Goal: Transaction & Acquisition: Purchase product/service

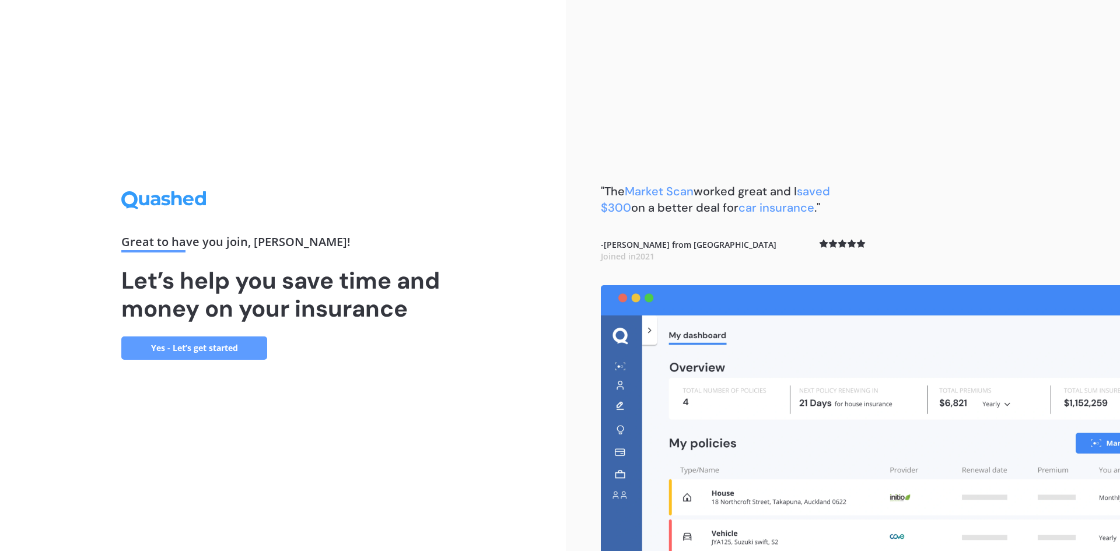
click at [250, 345] on link "Yes - Let’s get started" at bounding box center [194, 348] width 146 height 23
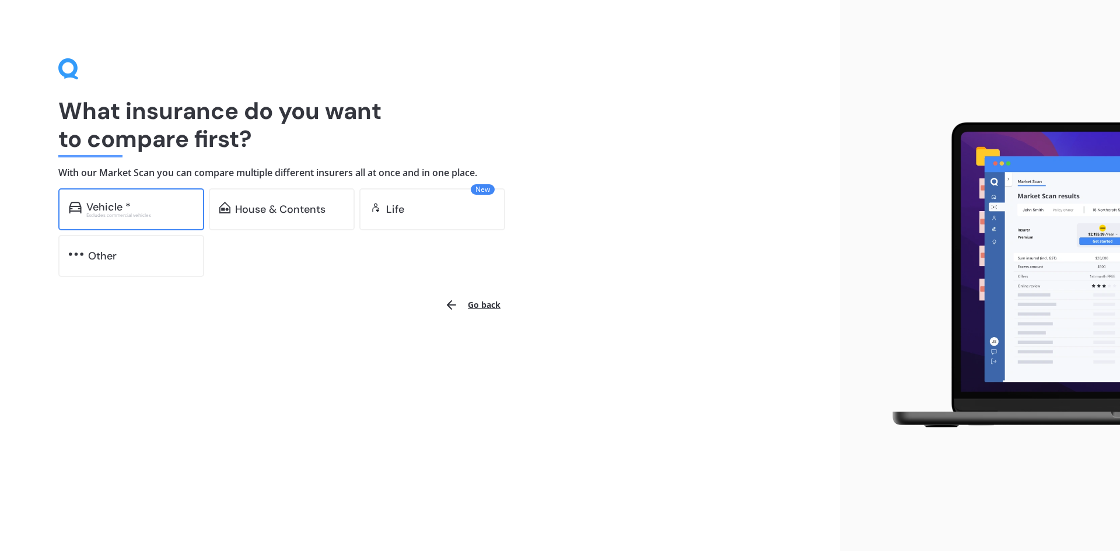
click at [100, 205] on div "Vehicle *" at bounding box center [108, 207] width 44 height 12
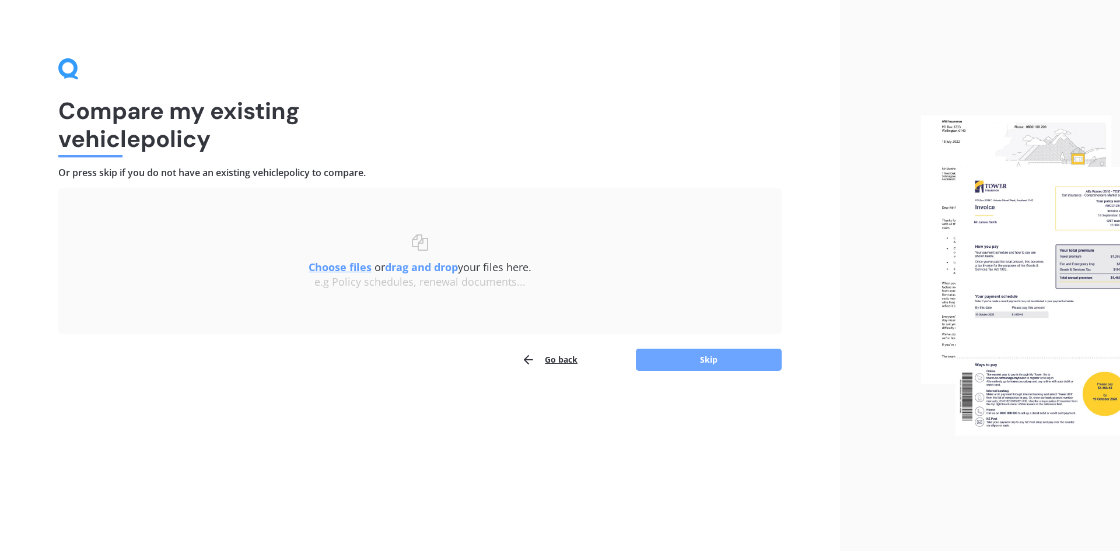
click at [730, 356] on button "Skip" at bounding box center [709, 360] width 146 height 22
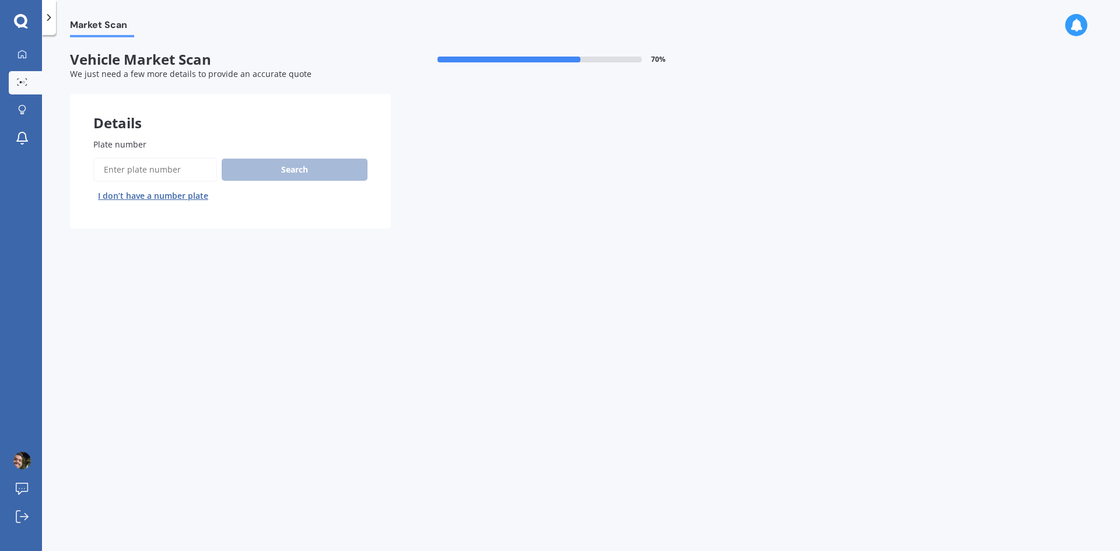
click at [126, 159] on input "Plate number" at bounding box center [155, 169] width 124 height 24
type input "gsh194"
click at [272, 173] on button "Search" at bounding box center [295, 170] width 146 height 22
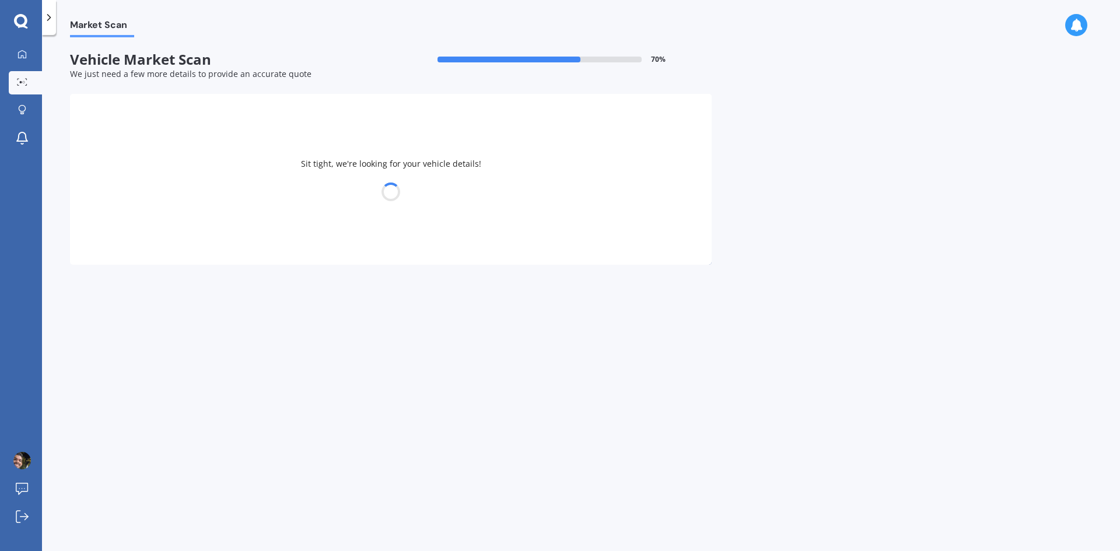
select select "NISSAN"
select select "NOTE"
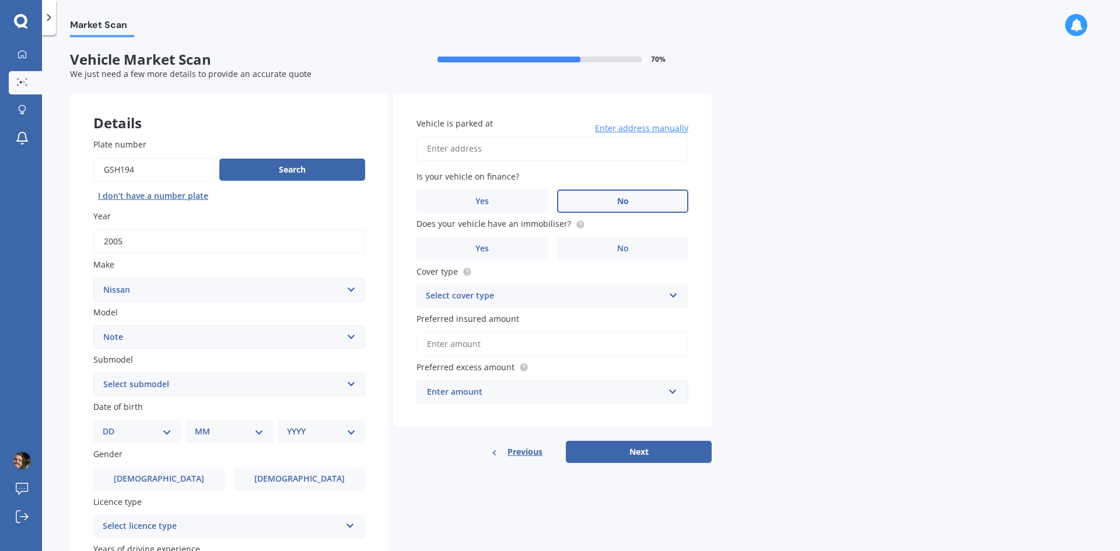
click at [647, 192] on label "No" at bounding box center [622, 201] width 131 height 23
click at [0, 0] on input "No" at bounding box center [0, 0] width 0 height 0
click at [503, 241] on label "Yes" at bounding box center [481, 248] width 131 height 23
click at [0, 0] on input "Yes" at bounding box center [0, 0] width 0 height 0
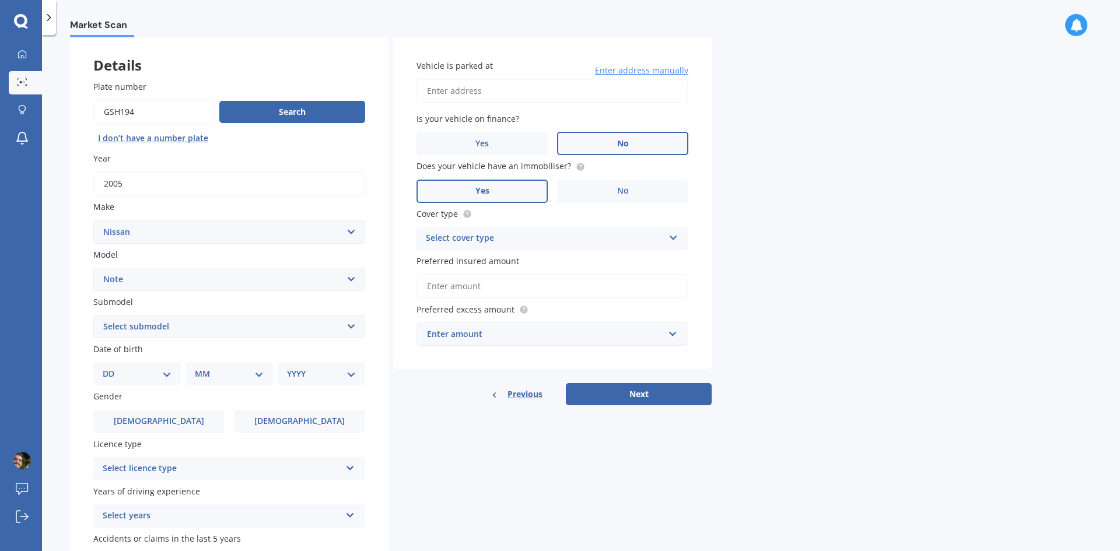
scroll to position [58, 0]
click at [646, 243] on div "Select cover type" at bounding box center [545, 238] width 238 height 14
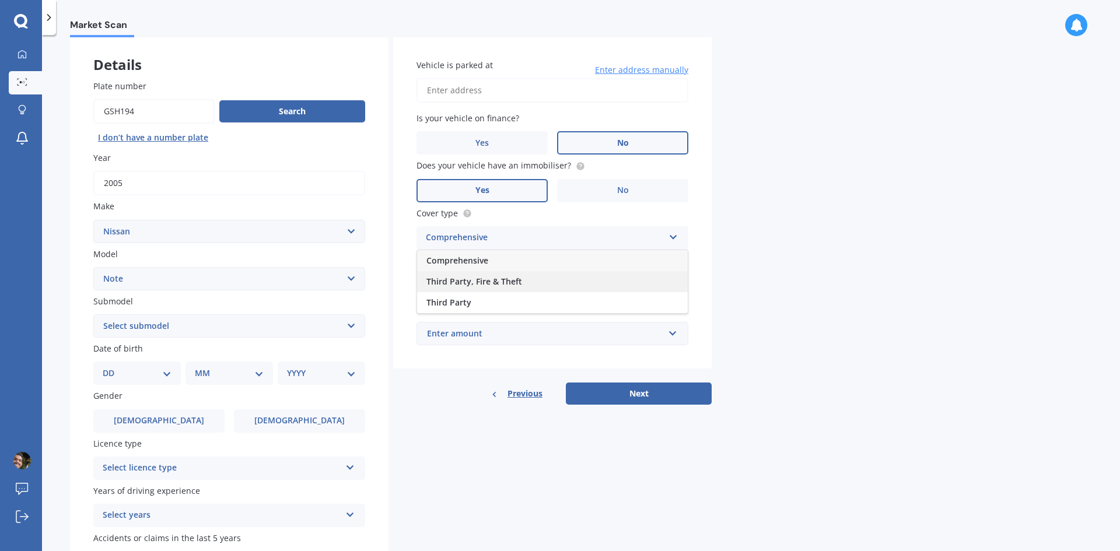
click at [465, 288] on div "Third Party, Fire & Theft" at bounding box center [552, 281] width 271 height 21
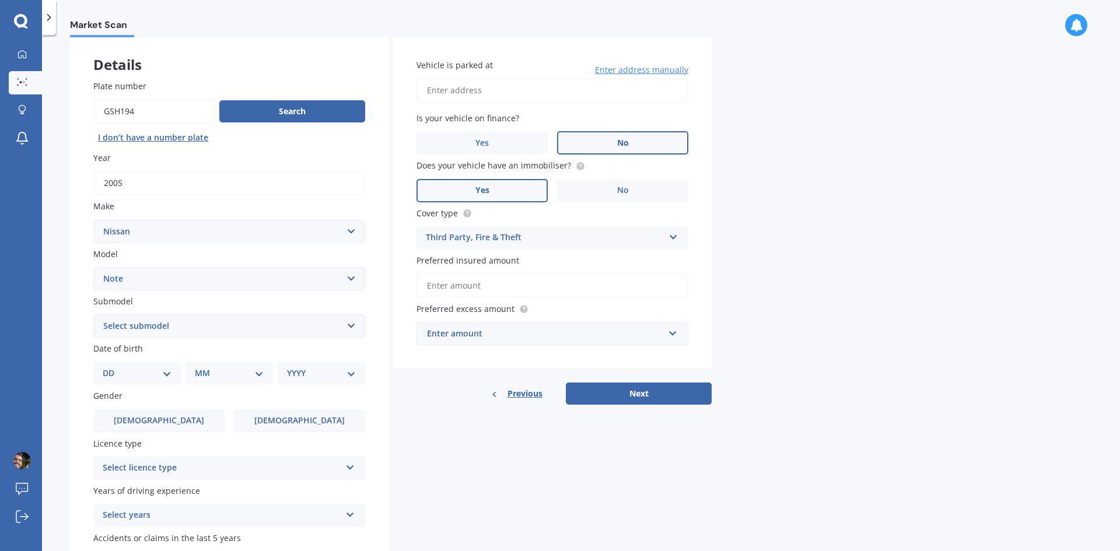
click at [471, 289] on input "Preferred insured amount" at bounding box center [552, 286] width 272 height 24
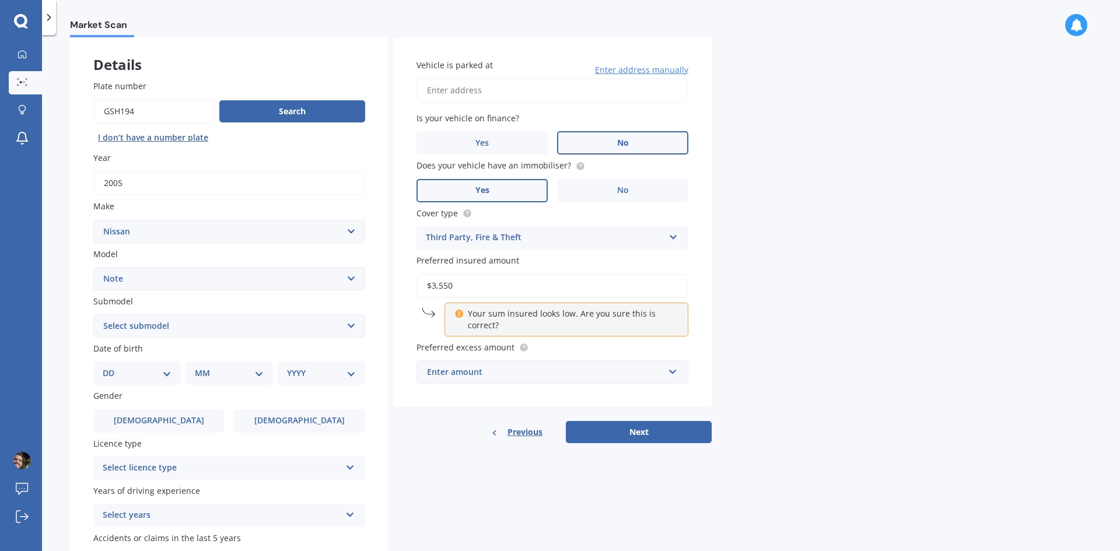
type input "$3,550"
click at [450, 454] on div "Details Plate number Search I don’t have a number plate Year [DATE] Make Select…" at bounding box center [391, 317] width 642 height 563
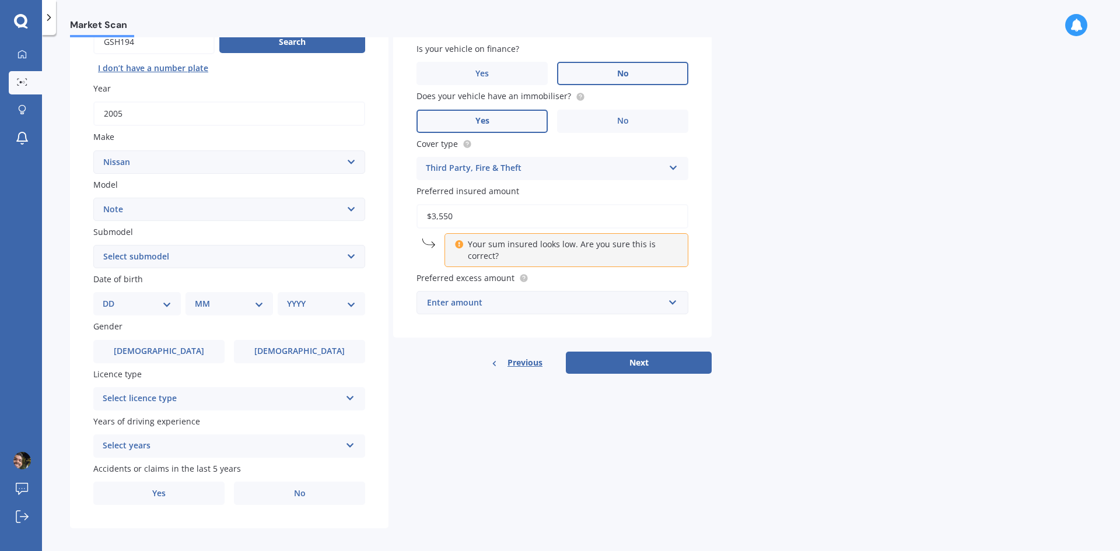
scroll to position [135, 0]
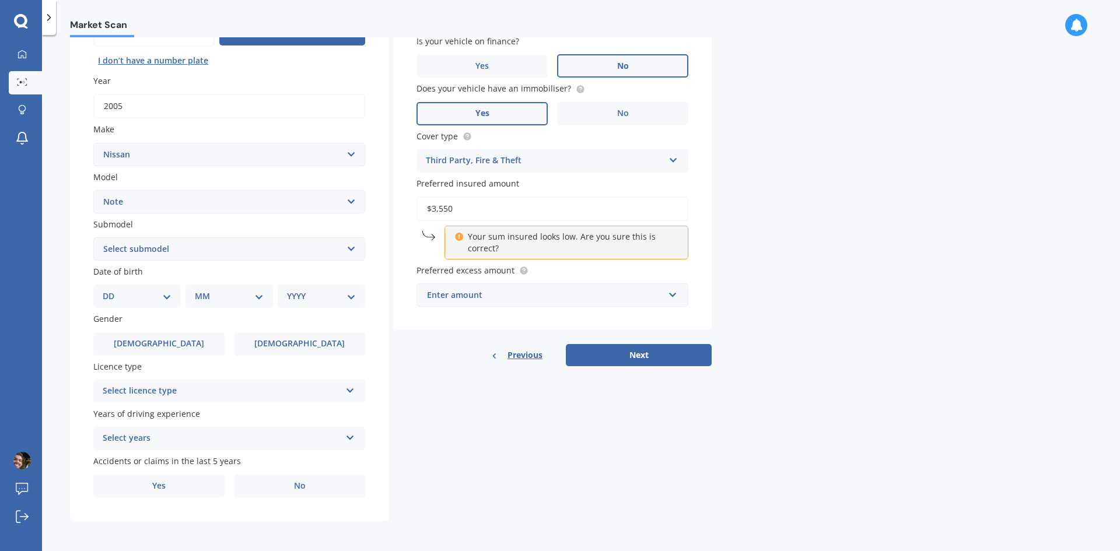
click at [451, 296] on div "Enter amount" at bounding box center [545, 295] width 237 height 13
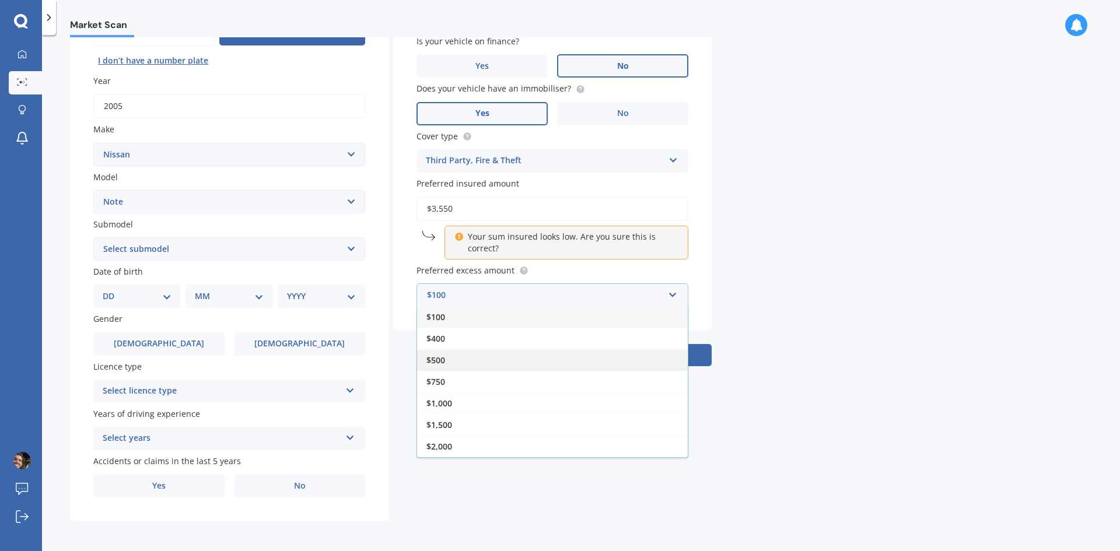
click at [438, 354] on div "$500" at bounding box center [552, 360] width 271 height 22
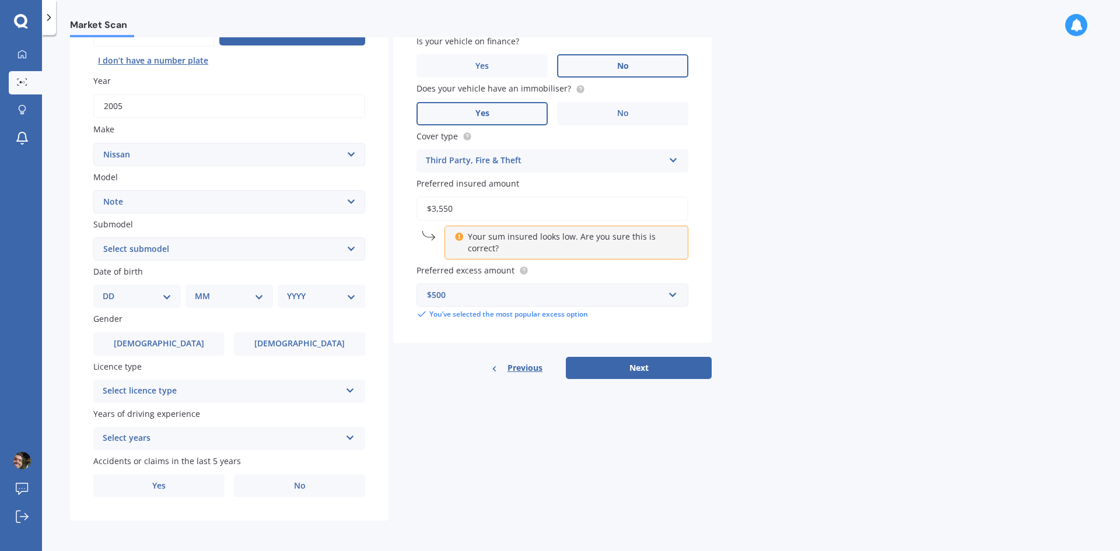
click at [255, 394] on div "Select licence type" at bounding box center [222, 391] width 238 height 14
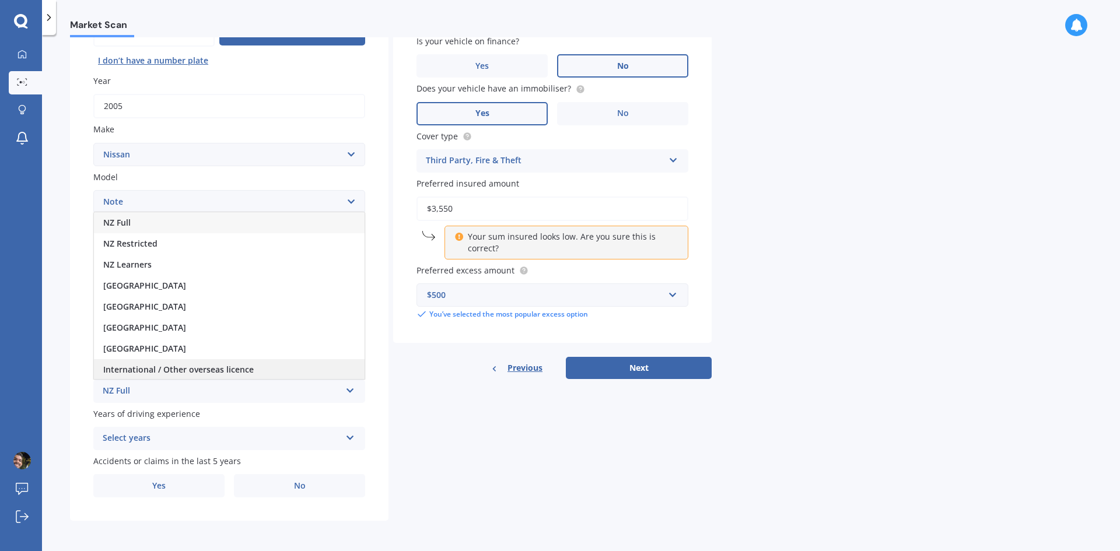
click at [156, 370] on span "International / Other overseas licence" at bounding box center [178, 369] width 150 height 11
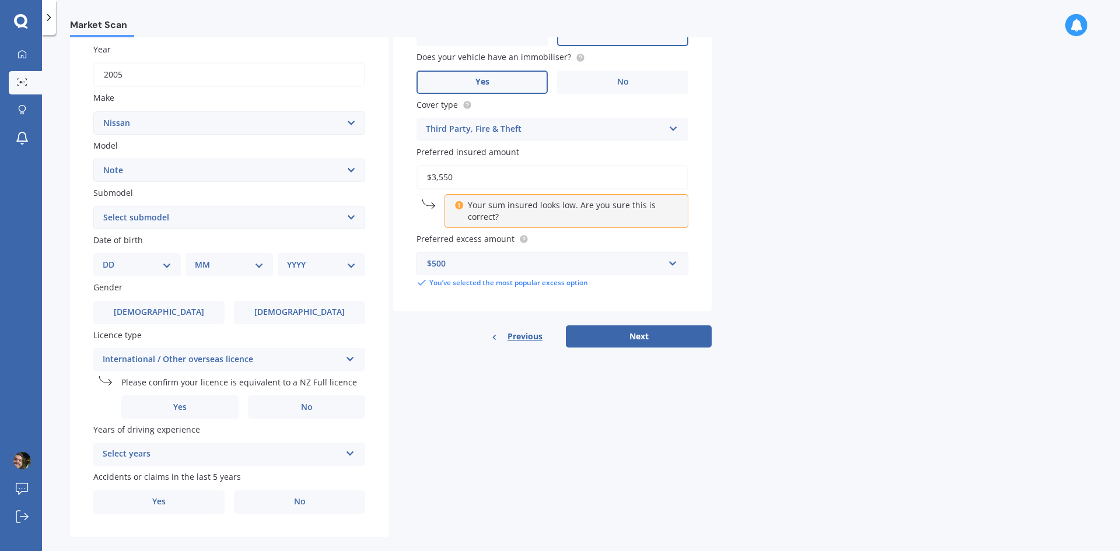
scroll to position [183, 0]
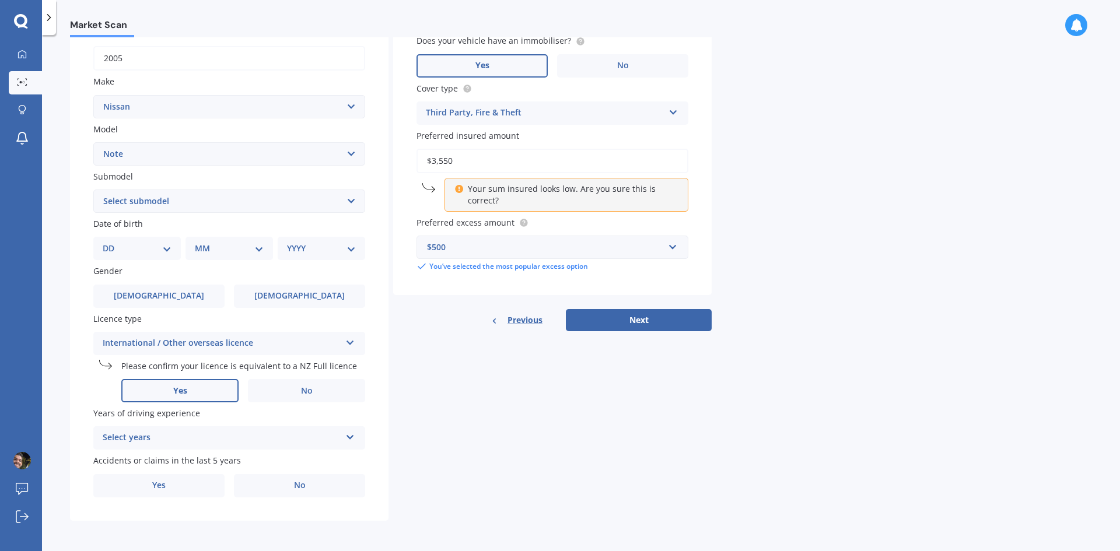
click at [174, 388] on span "Yes" at bounding box center [180, 391] width 14 height 10
click at [0, 0] on input "Yes" at bounding box center [0, 0] width 0 height 0
click at [128, 441] on div "Select years" at bounding box center [222, 438] width 238 height 14
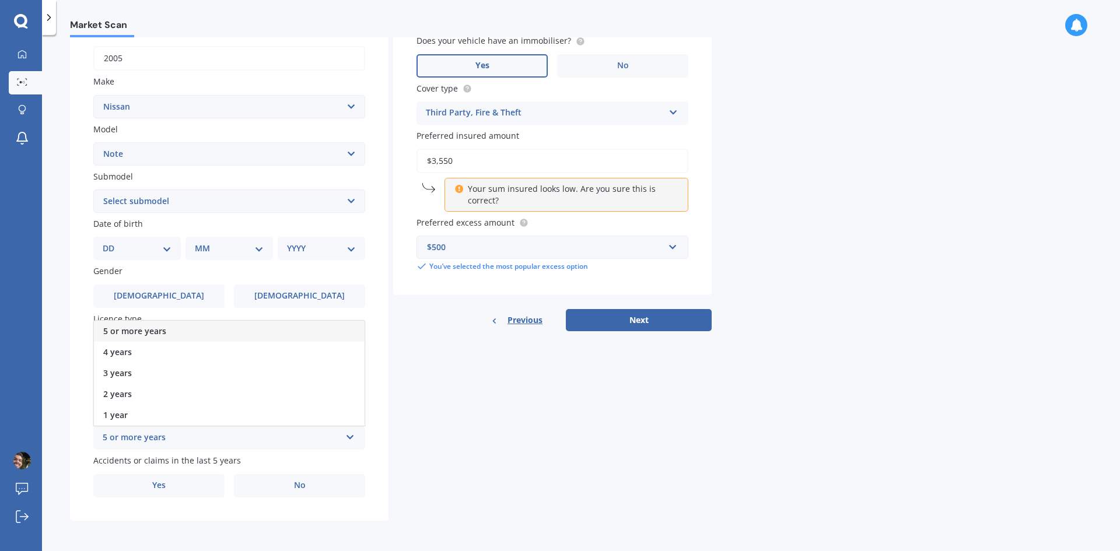
click at [142, 328] on span "5 or more years" at bounding box center [134, 330] width 63 height 11
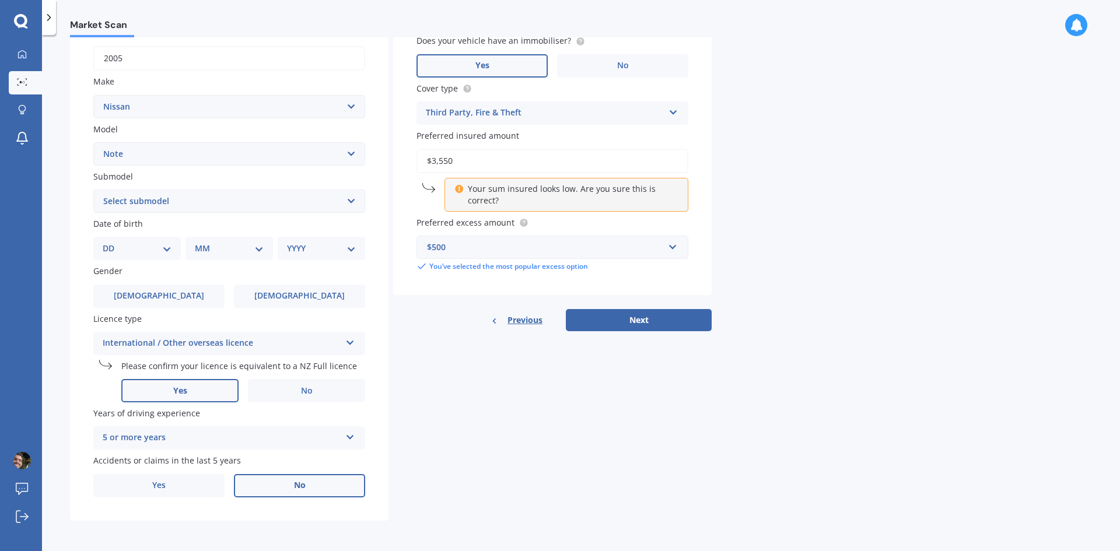
click at [267, 493] on label "No" at bounding box center [299, 485] width 131 height 23
click at [0, 0] on input "No" at bounding box center [0, 0] width 0 height 0
click at [146, 286] on label "[DEMOGRAPHIC_DATA]" at bounding box center [158, 296] width 131 height 23
click at [0, 0] on input "[DEMOGRAPHIC_DATA]" at bounding box center [0, 0] width 0 height 0
click at [152, 254] on select "DD 01 02 03 04 05 06 07 08 09 10 11 12 13 14 15 16 17 18 19 20 21 22 23 24 25 2…" at bounding box center [137, 248] width 69 height 13
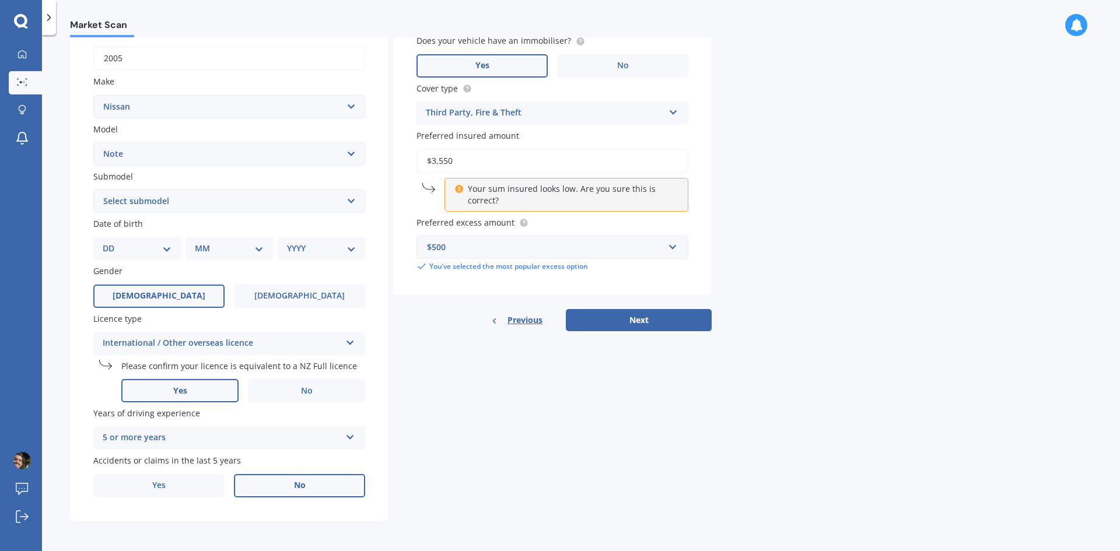
select select "10"
click at [112, 242] on select "DD 01 02 03 04 05 06 07 08 09 10 11 12 13 14 15 16 17 18 19 20 21 22 23 24 25 2…" at bounding box center [137, 248] width 69 height 13
click at [231, 245] on select "MM 01 02 03 04 05 06 07 08 09 10 11 12" at bounding box center [231, 248] width 64 height 13
select select "07"
click at [199, 242] on select "MM 01 02 03 04 05 06 07 08 09 10 11 12" at bounding box center [231, 248] width 64 height 13
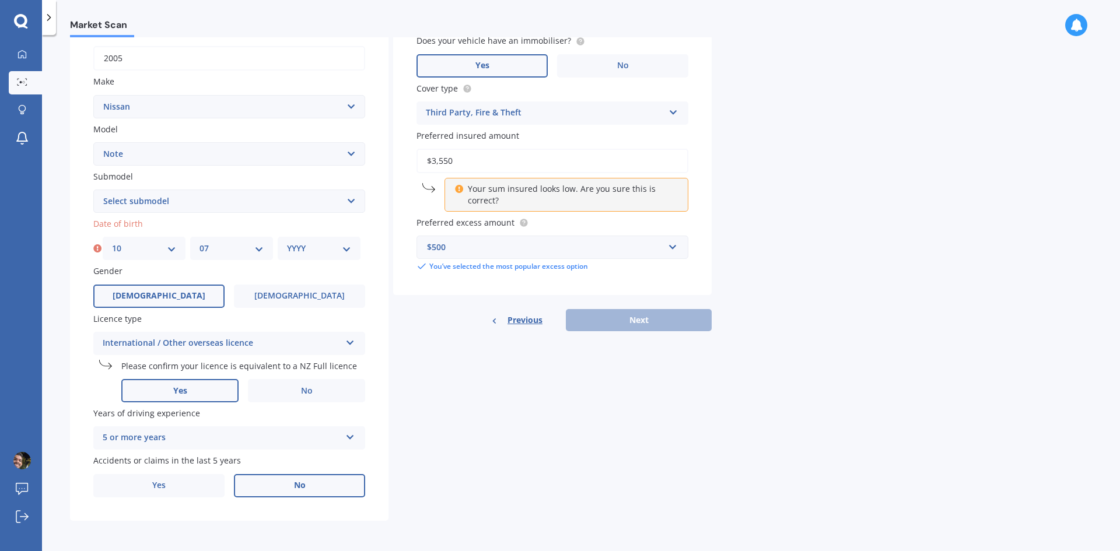
click at [293, 254] on select "YYYY 2025 2024 2023 2022 2021 2020 2019 2018 2017 2016 2015 2014 2013 2012 2011…" at bounding box center [319, 248] width 64 height 13
select select "1987"
click at [287, 242] on select "YYYY 2025 2024 2023 2022 2021 2020 2019 2018 2017 2016 2015 2014 2013 2012 2011…" at bounding box center [319, 248] width 64 height 13
click at [226, 195] on select "Select submodel (All) E-Power Hatchback Non Turbo Station Wagon turbo" at bounding box center [229, 201] width 272 height 23
select select "HATCHBACK NON TURBO"
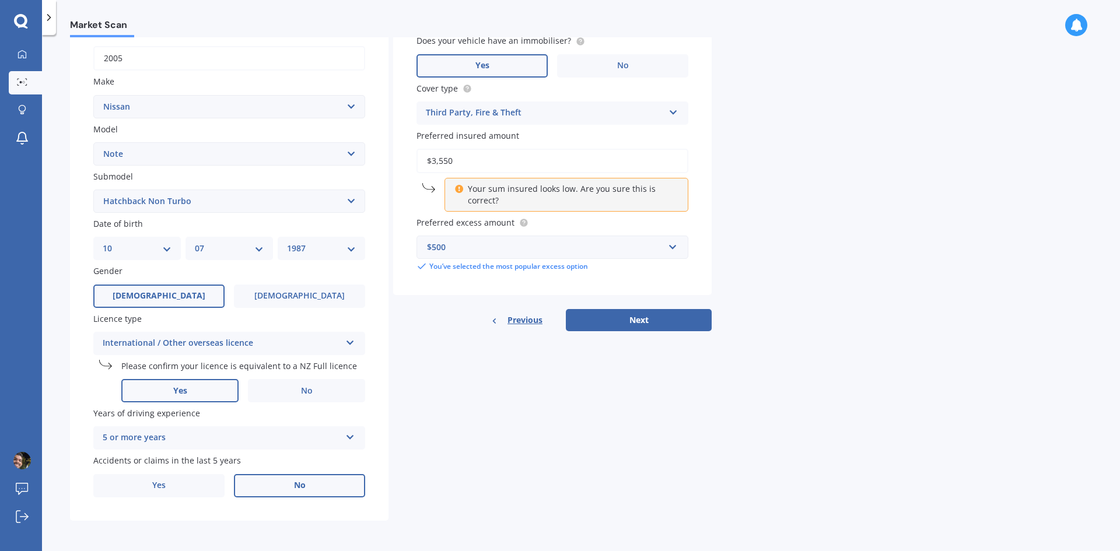
click at [93, 190] on select "Select submodel (All) E-Power Hatchback Non Turbo Station Wagon turbo" at bounding box center [229, 201] width 272 height 23
click at [605, 323] on button "Next" at bounding box center [639, 320] width 146 height 22
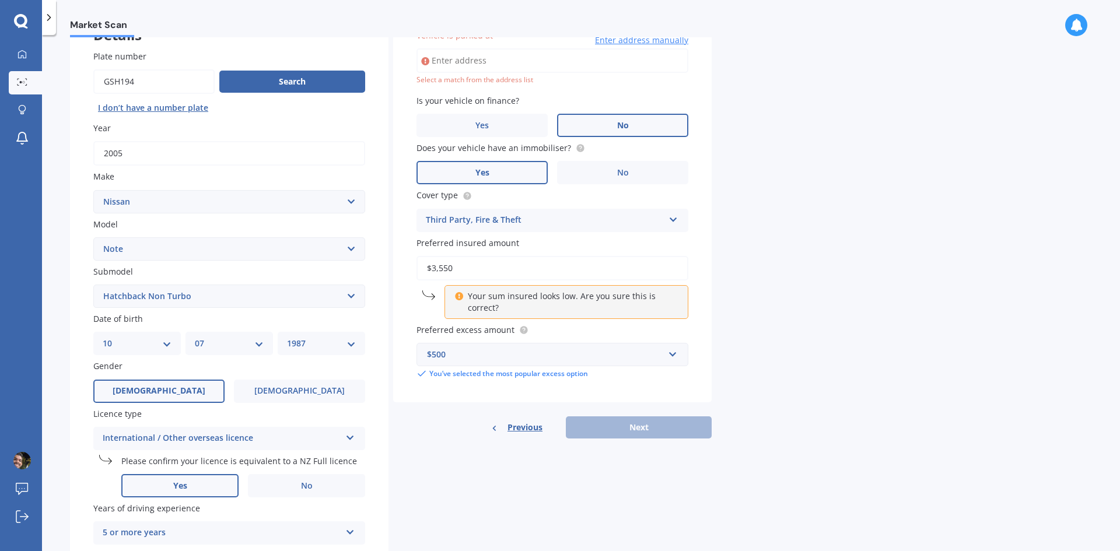
scroll to position [80, 0]
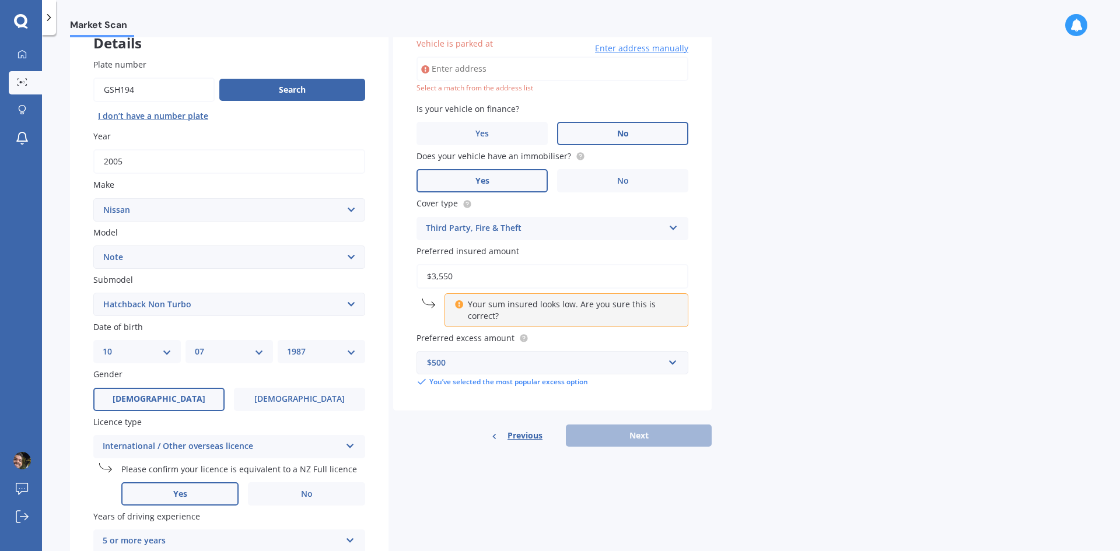
click at [462, 69] on input "Vehicle is parked at" at bounding box center [552, 69] width 272 height 24
drag, startPoint x: 624, startPoint y: 66, endPoint x: 404, endPoint y: 66, distance: 219.3
click at [404, 66] on div "Vehicle is parked at [STREET_ADDRESS] Enter address manually Select a match fro…" at bounding box center [552, 212] width 318 height 397
type input "[STREET_ADDRESS]"
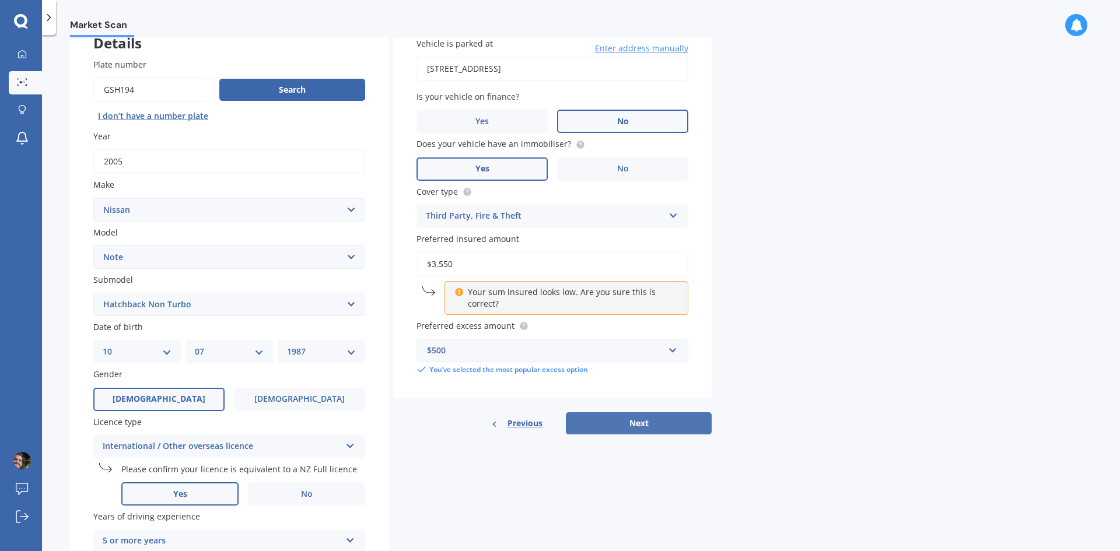
click at [652, 423] on button "Next" at bounding box center [639, 423] width 146 height 22
select select "10"
select select "07"
select select "1987"
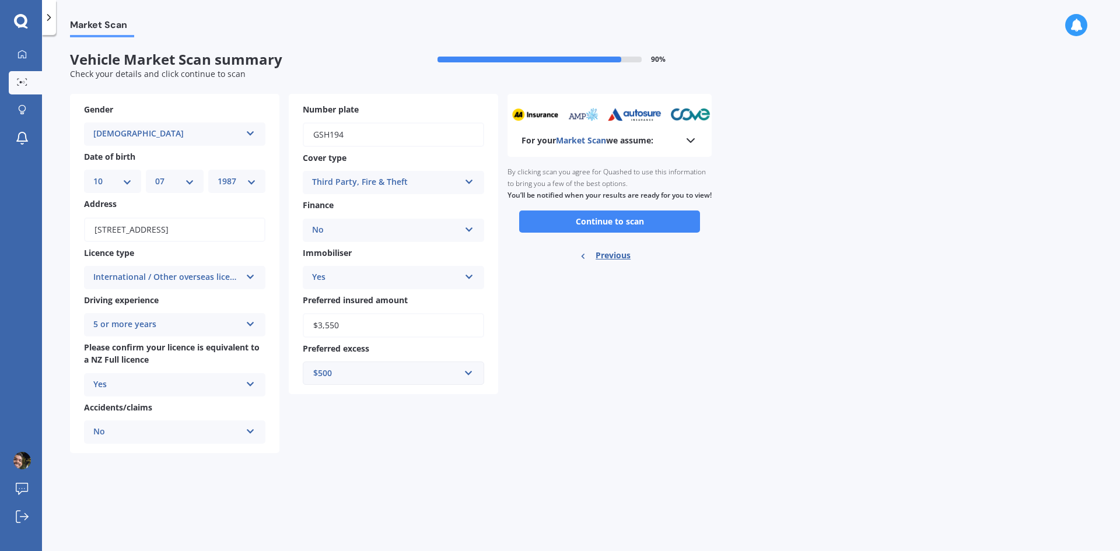
scroll to position [0, 0]
click at [570, 233] on button "Continue to scan" at bounding box center [609, 222] width 181 height 22
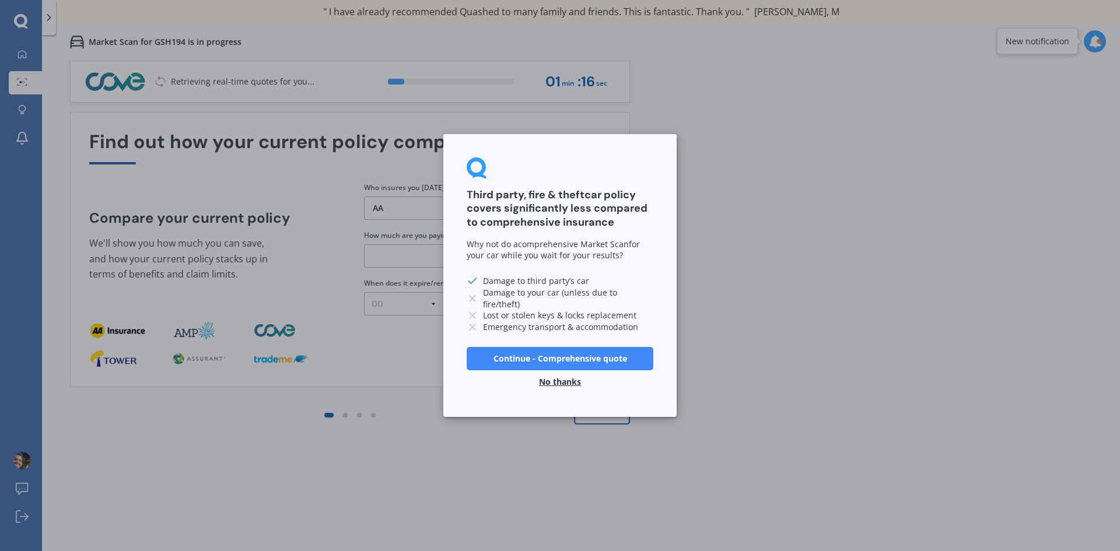
click at [559, 386] on button "No thanks" at bounding box center [560, 381] width 56 height 23
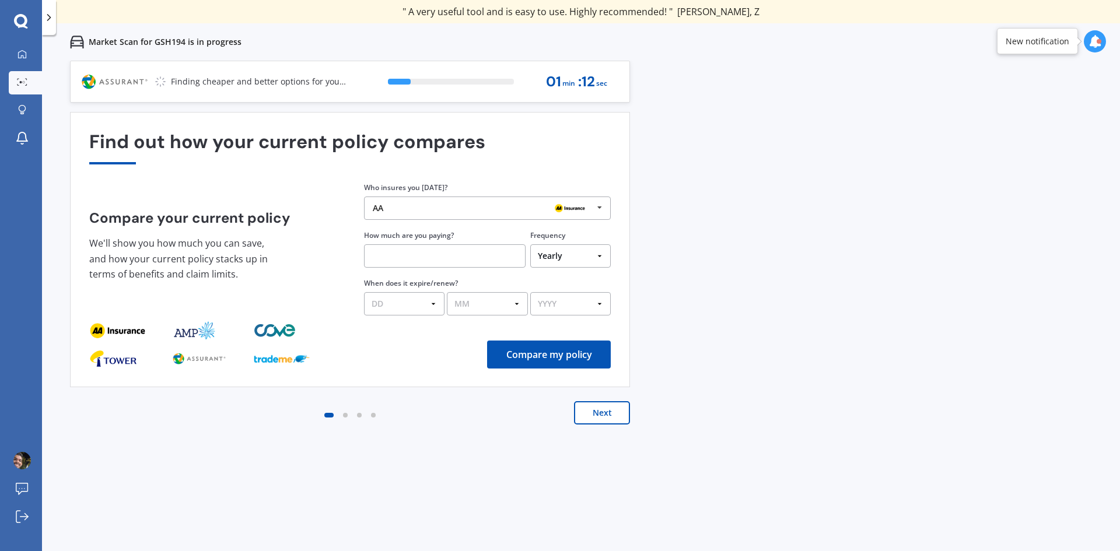
click at [467, 206] on div "AA" at bounding box center [483, 208] width 220 height 9
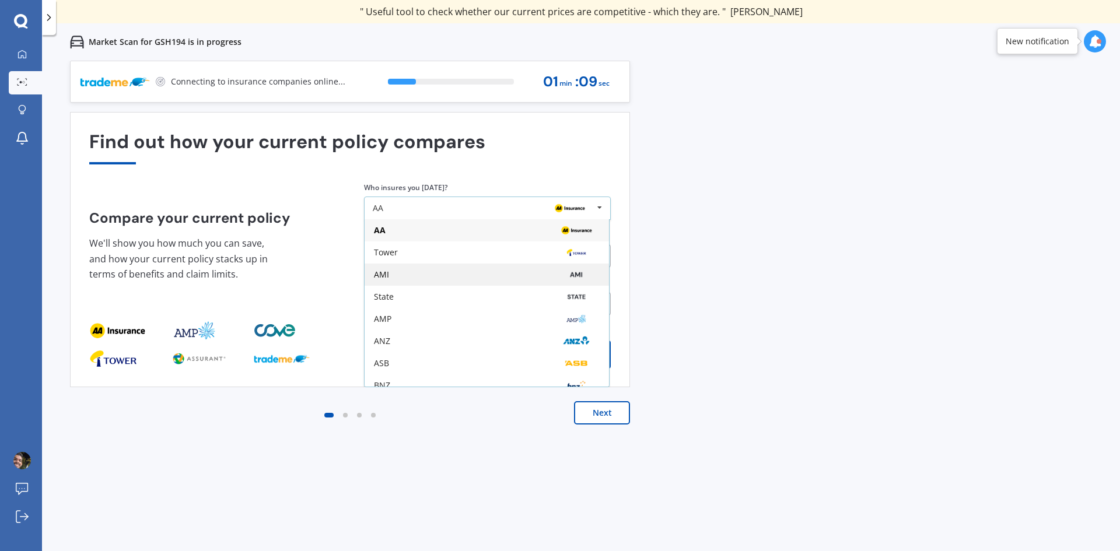
click at [456, 277] on div "AMI" at bounding box center [487, 274] width 226 height 9
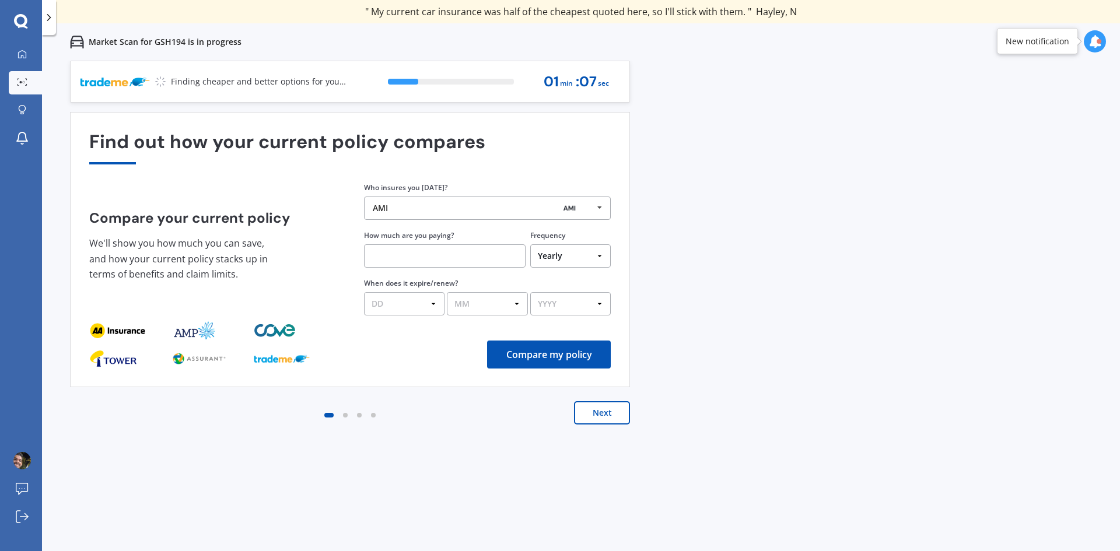
click at [459, 262] on input "text" at bounding box center [445, 255] width 162 height 23
click at [449, 253] on input "text" at bounding box center [445, 255] width 162 height 23
type input "$144.00"
click at [432, 303] on select "DD 01 02 03 04 05 06 07 08 09 10 11 12 13 14 15 16 17 18 19 20 21 22 23 24 25 2…" at bounding box center [404, 303] width 80 height 23
select select "21"
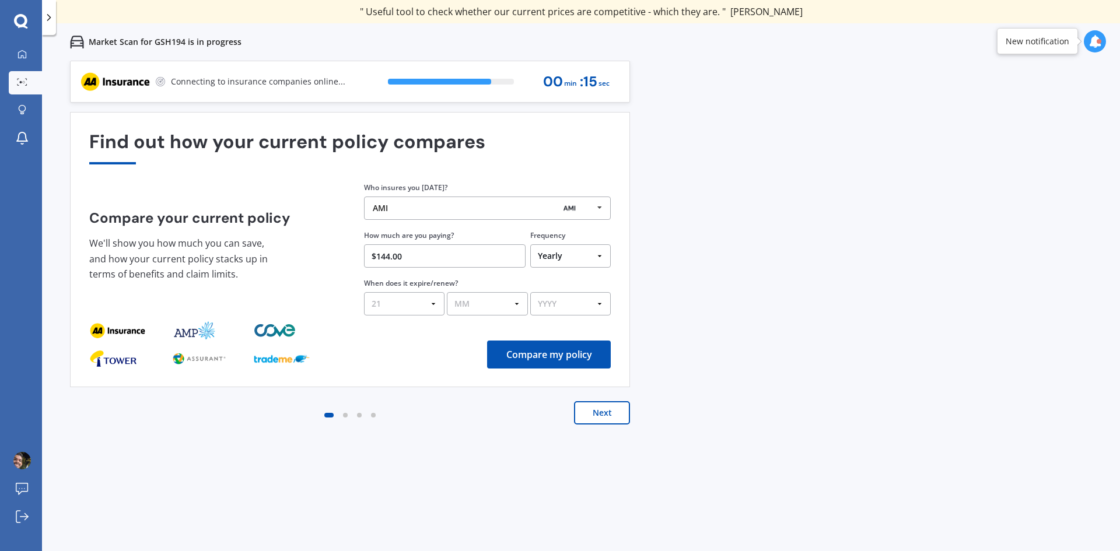
click at [364, 292] on select "DD 01 02 03 04 05 06 07 08 09 10 11 12 13 14 15 16 17 18 19 20 21 22 23 24 25 2…" at bounding box center [404, 303] width 80 height 23
click at [481, 300] on select "MM 01 02 03 04 05 06 07 08 09 10 11 12" at bounding box center [487, 303] width 80 height 23
select select "08"
click at [447, 292] on select "MM 01 02 03 04 05 06 07 08 09 10 11 12" at bounding box center [487, 303] width 80 height 23
click at [592, 300] on select "YYYY 2026 2025 2024" at bounding box center [570, 303] width 80 height 23
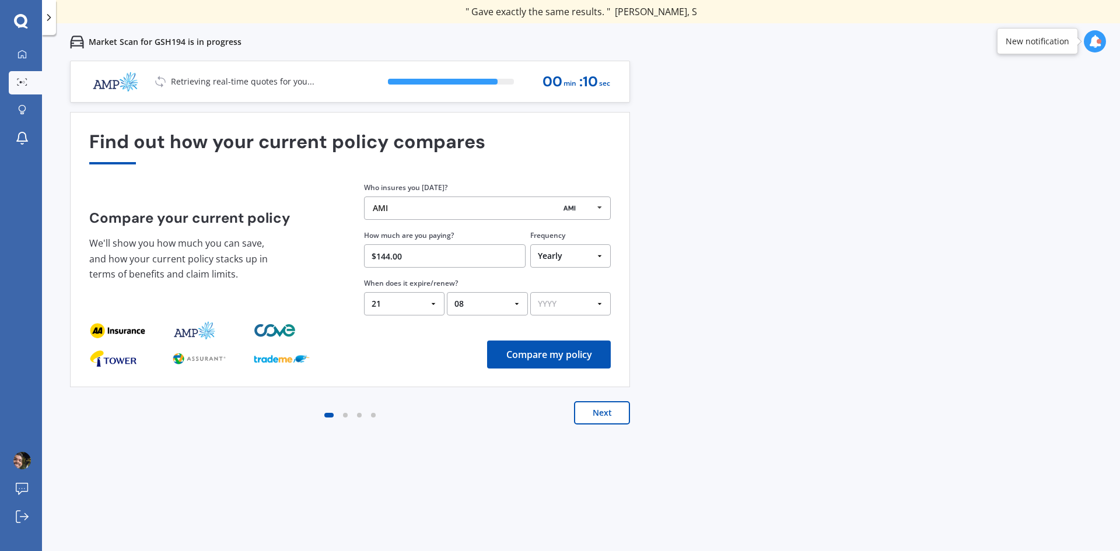
select select "2026"
click at [530, 292] on select "YYYY 2026 2025 2024" at bounding box center [570, 303] width 80 height 23
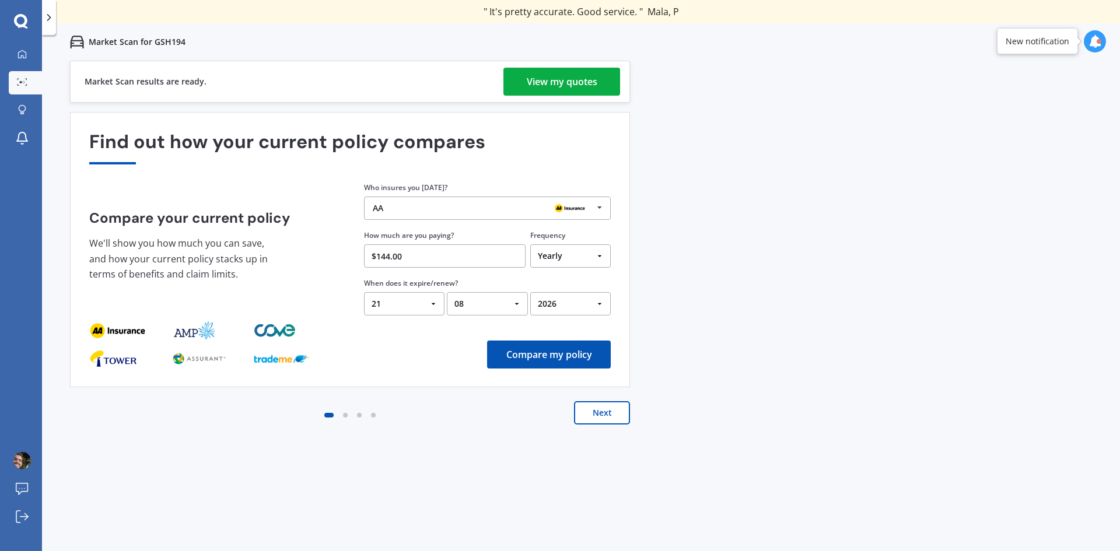
click at [566, 355] on button "Compare my policy" at bounding box center [549, 355] width 124 height 28
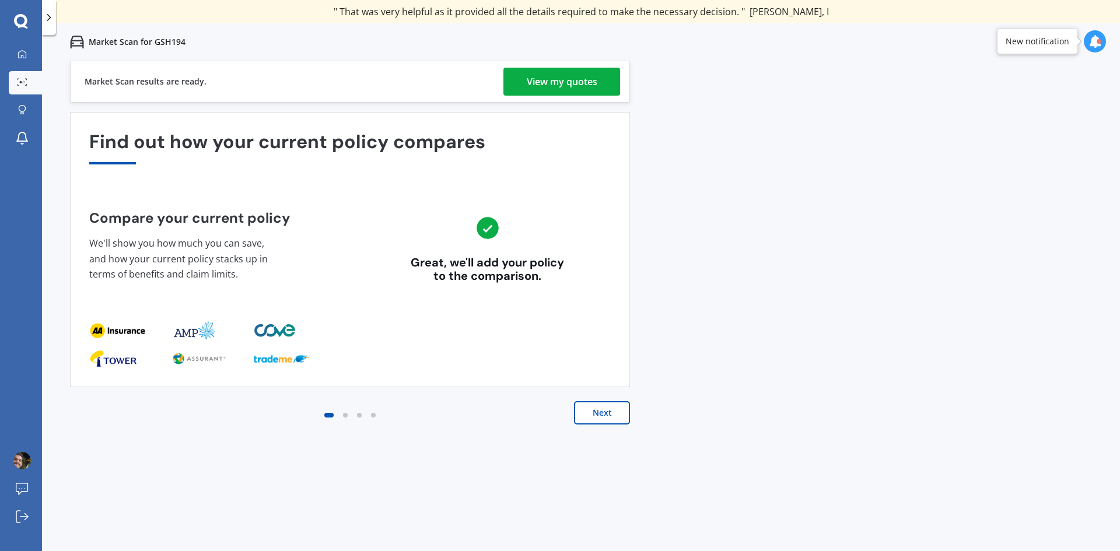
click at [603, 409] on button "Next" at bounding box center [602, 412] width 56 height 23
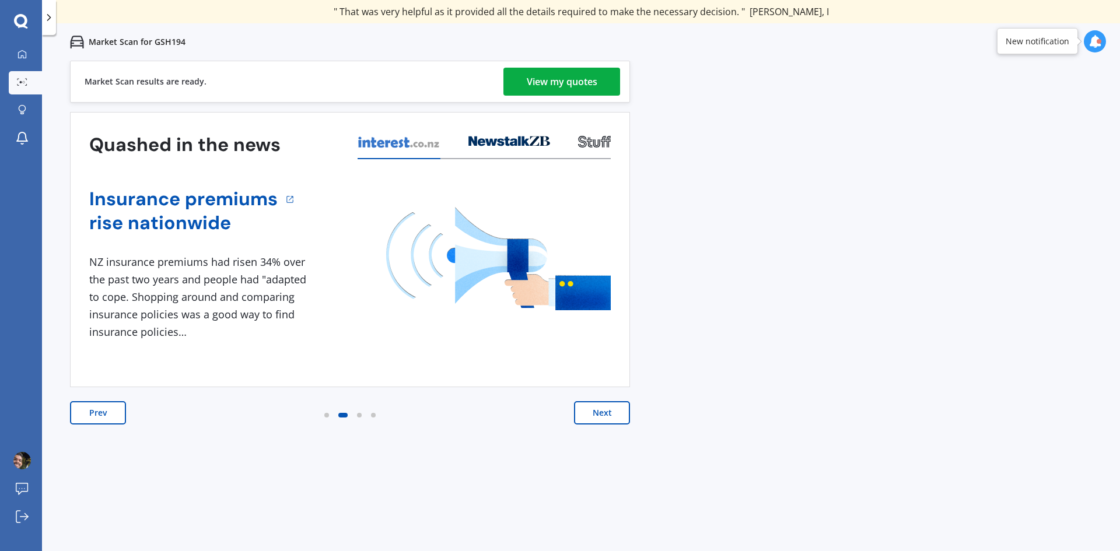
click at [603, 409] on button "Next" at bounding box center [602, 412] width 56 height 23
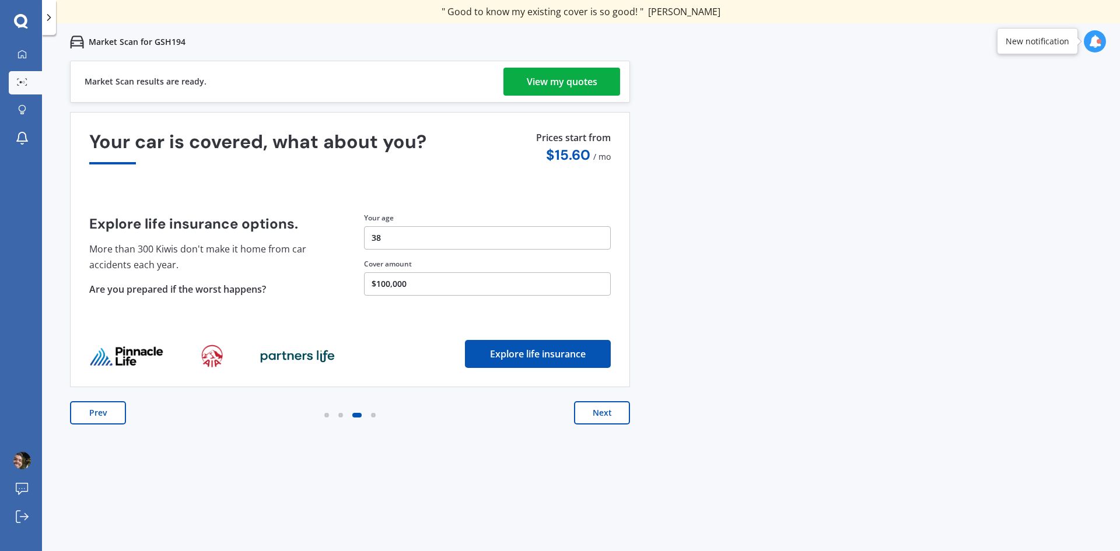
click at [603, 409] on button "Next" at bounding box center [602, 412] width 56 height 23
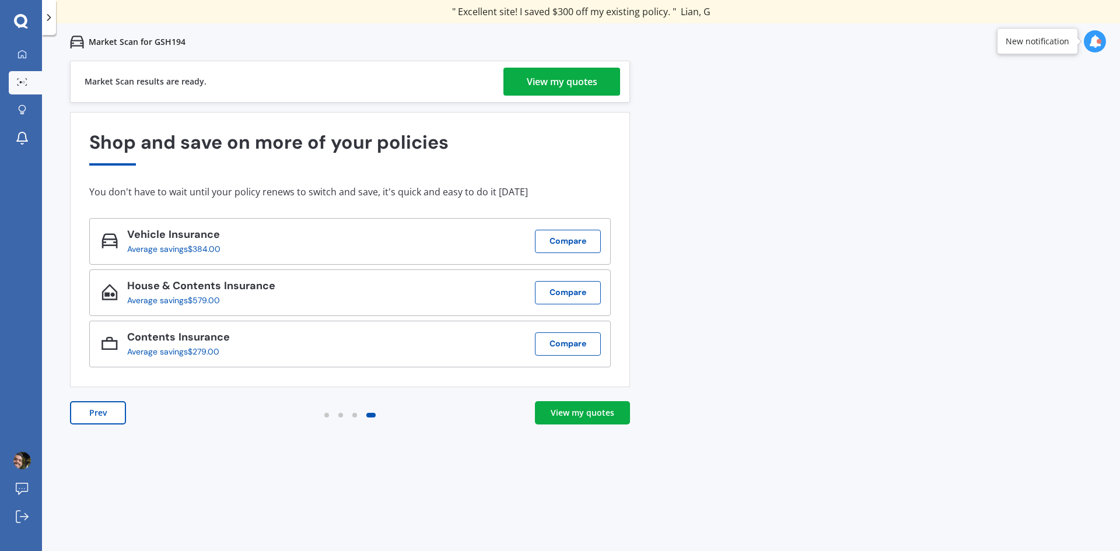
click at [558, 86] on div "View my quotes" at bounding box center [562, 82] width 71 height 28
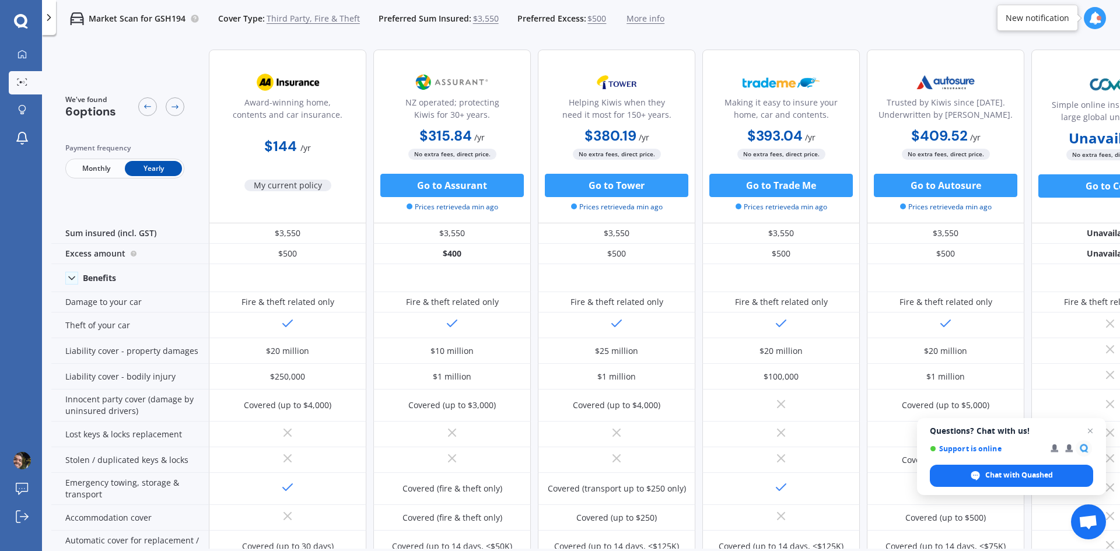
click at [104, 163] on span "Monthly" at bounding box center [96, 168] width 57 height 15
